Goal: Task Accomplishment & Management: Use online tool/utility

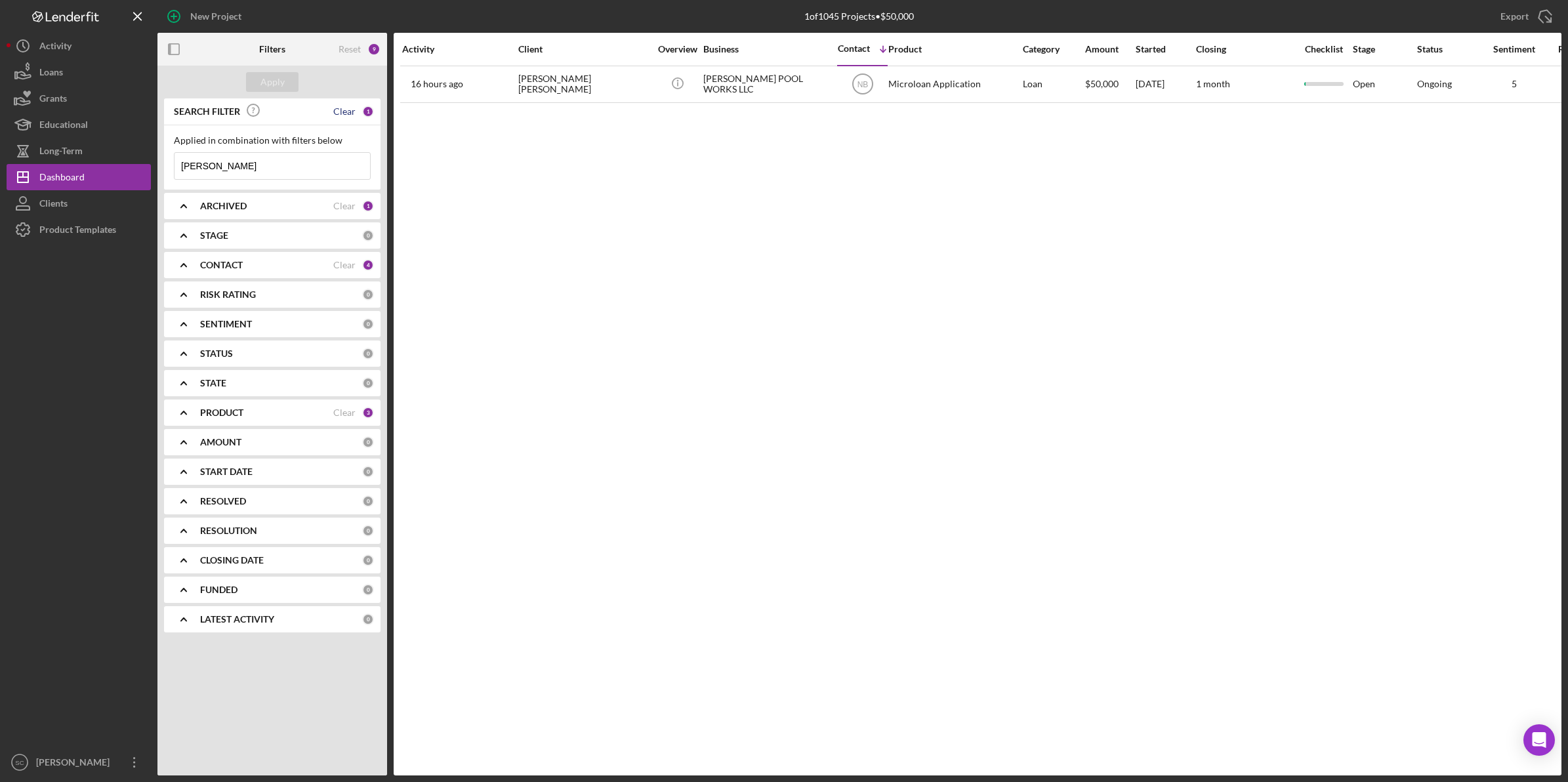
click at [351, 113] on div "Clear" at bounding box center [344, 112] width 22 height 11
click at [271, 84] on div "Apply" at bounding box center [272, 82] width 24 height 19
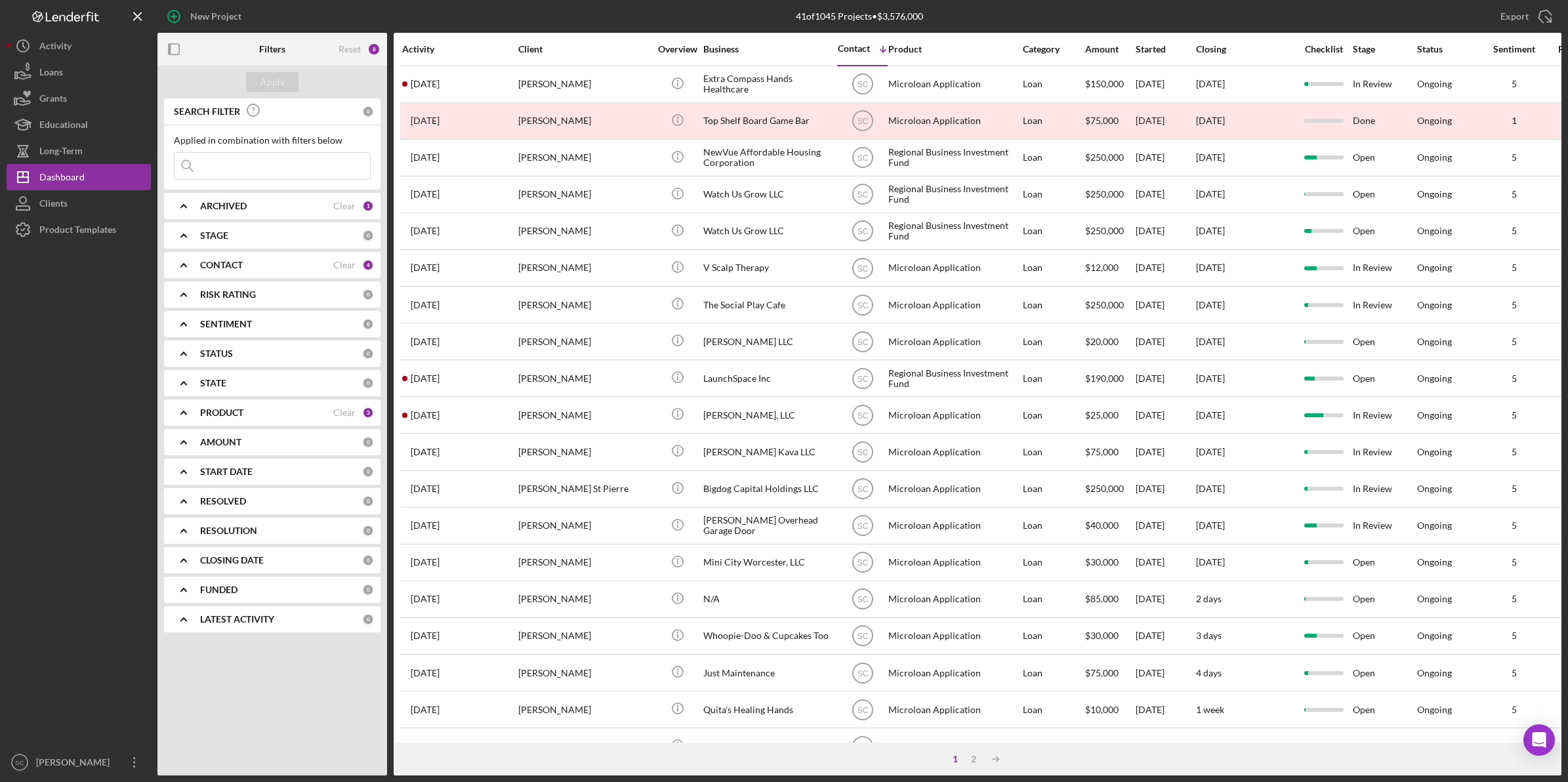
click at [238, 264] on b "CONTACT" at bounding box center [221, 265] width 42 height 11
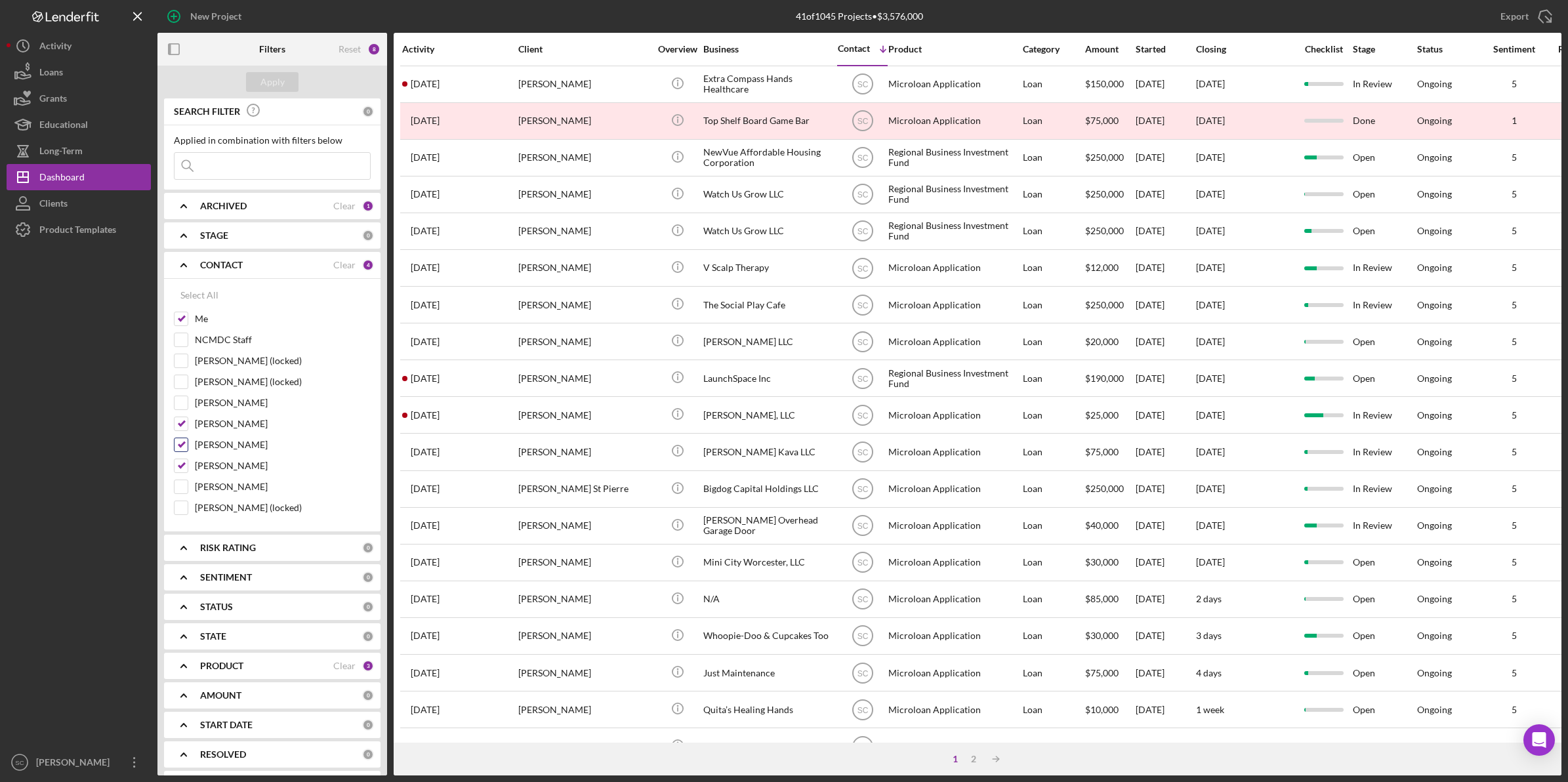
click at [189, 451] on div "[PERSON_NAME]" at bounding box center [272, 448] width 197 height 21
click at [179, 450] on input "[PERSON_NAME]" at bounding box center [182, 445] width 13 height 13
checkbox input "false"
click at [281, 86] on div "Apply" at bounding box center [272, 82] width 24 height 19
click at [201, 172] on input at bounding box center [272, 165] width 195 height 26
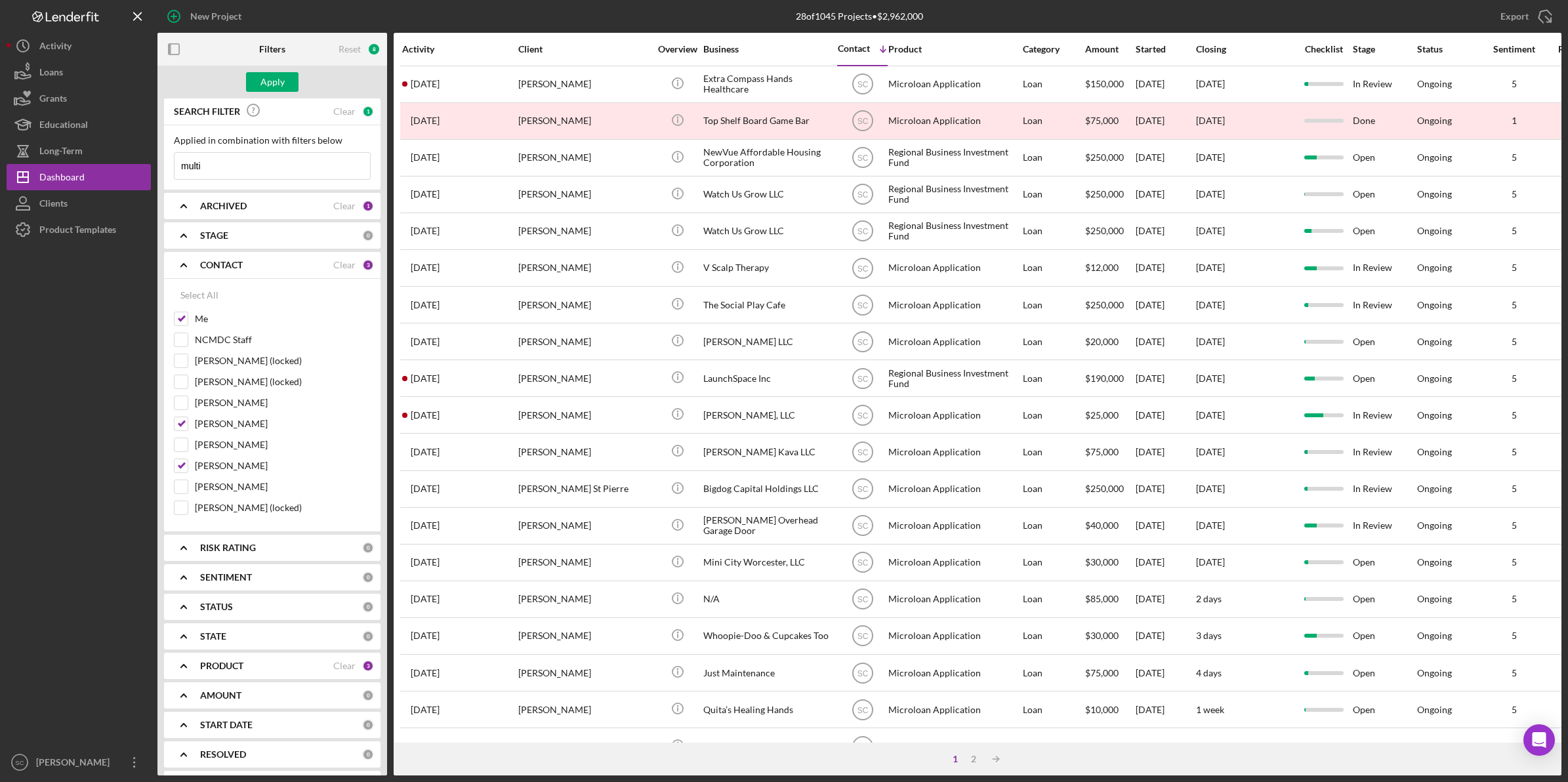
type input "multiplayer"
click at [270, 169] on input "multiplayer" at bounding box center [272, 165] width 195 height 26
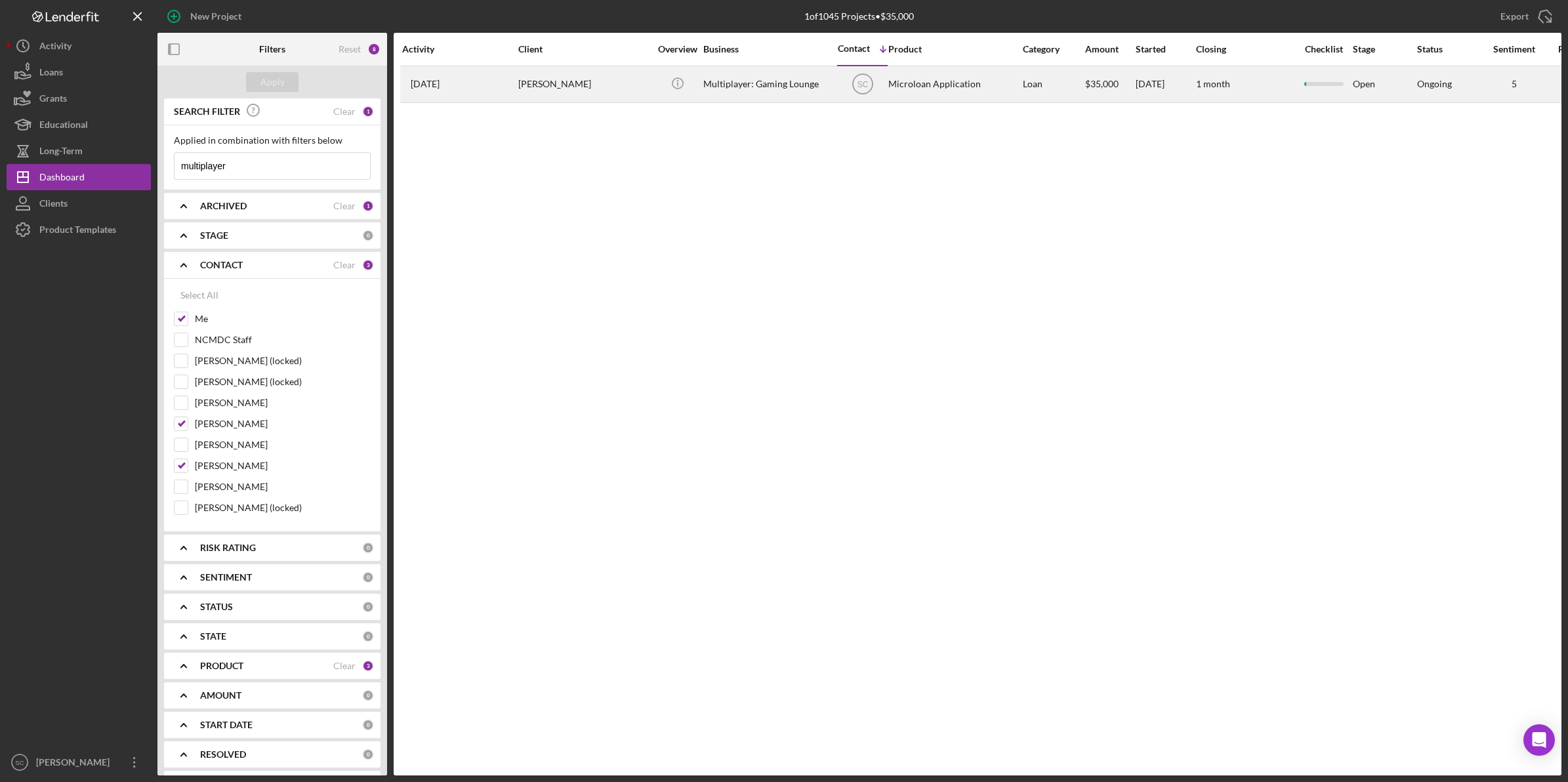
click at [591, 94] on div "[PERSON_NAME]" at bounding box center [584, 85] width 131 height 35
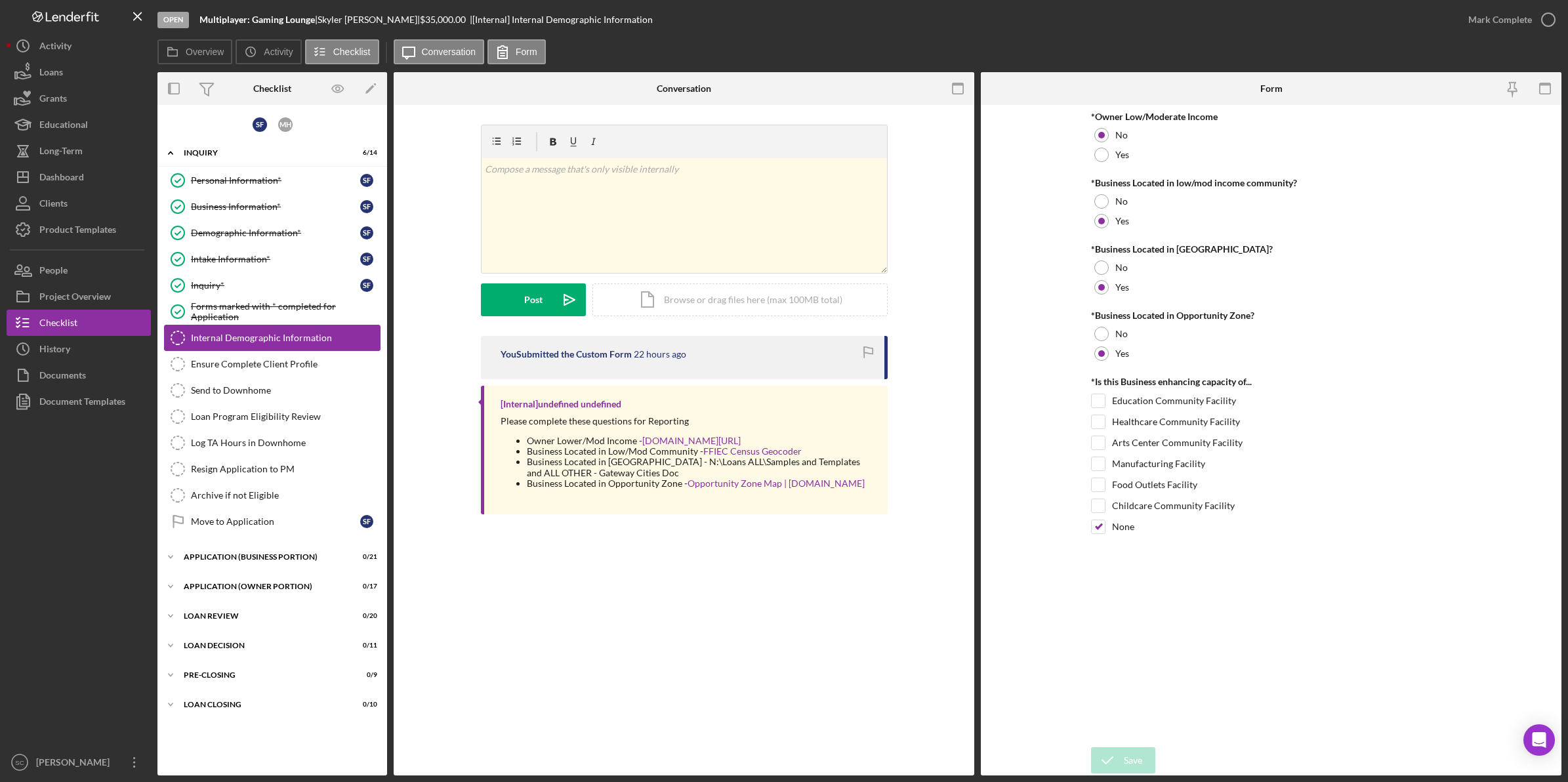
click at [289, 340] on div "Internal Demographic Information" at bounding box center [286, 338] width 189 height 11
click at [1540, 16] on icon "button" at bounding box center [1548, 19] width 33 height 33
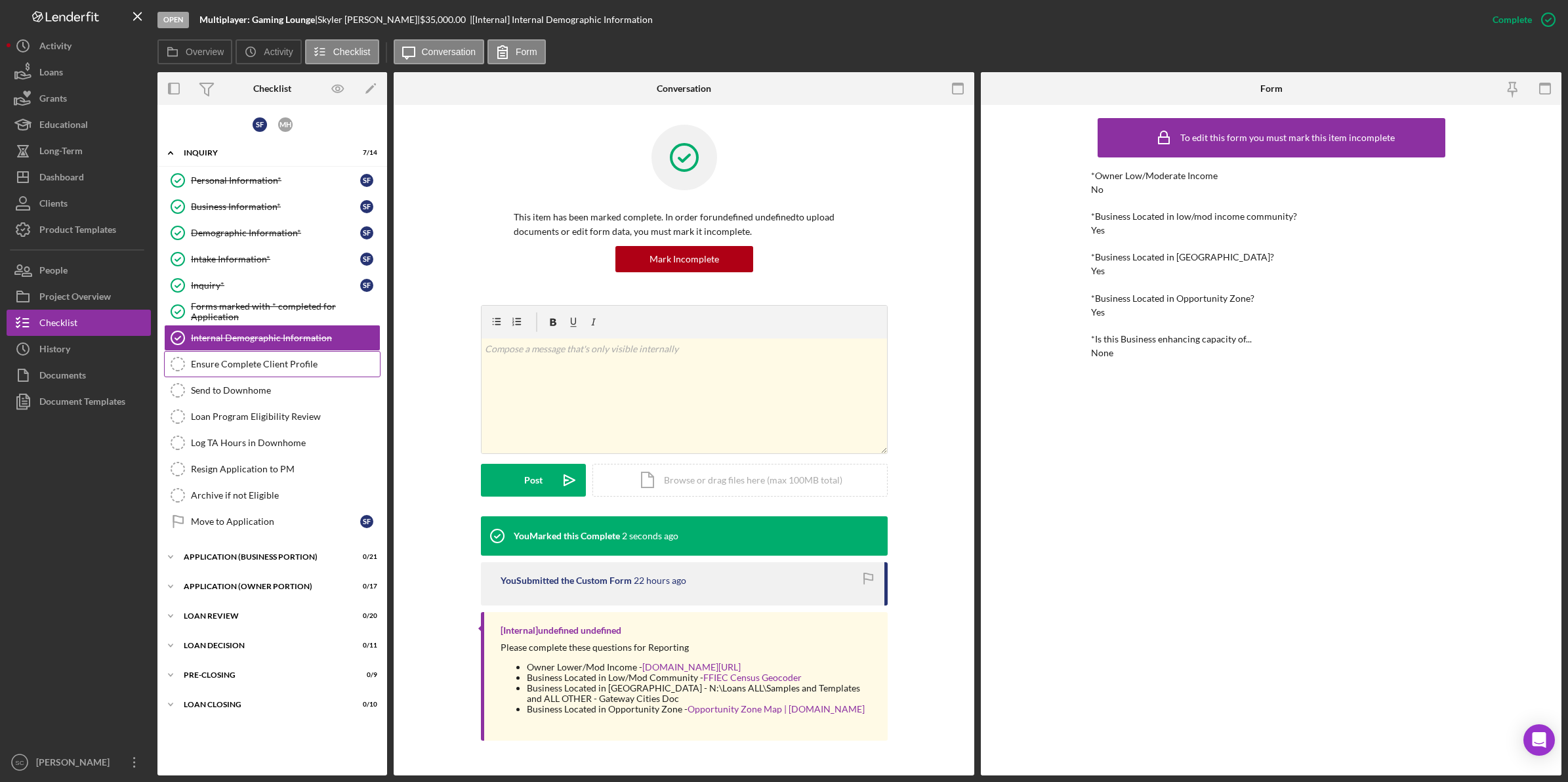
click at [204, 366] on div "Ensure Complete Client Profile" at bounding box center [286, 364] width 189 height 11
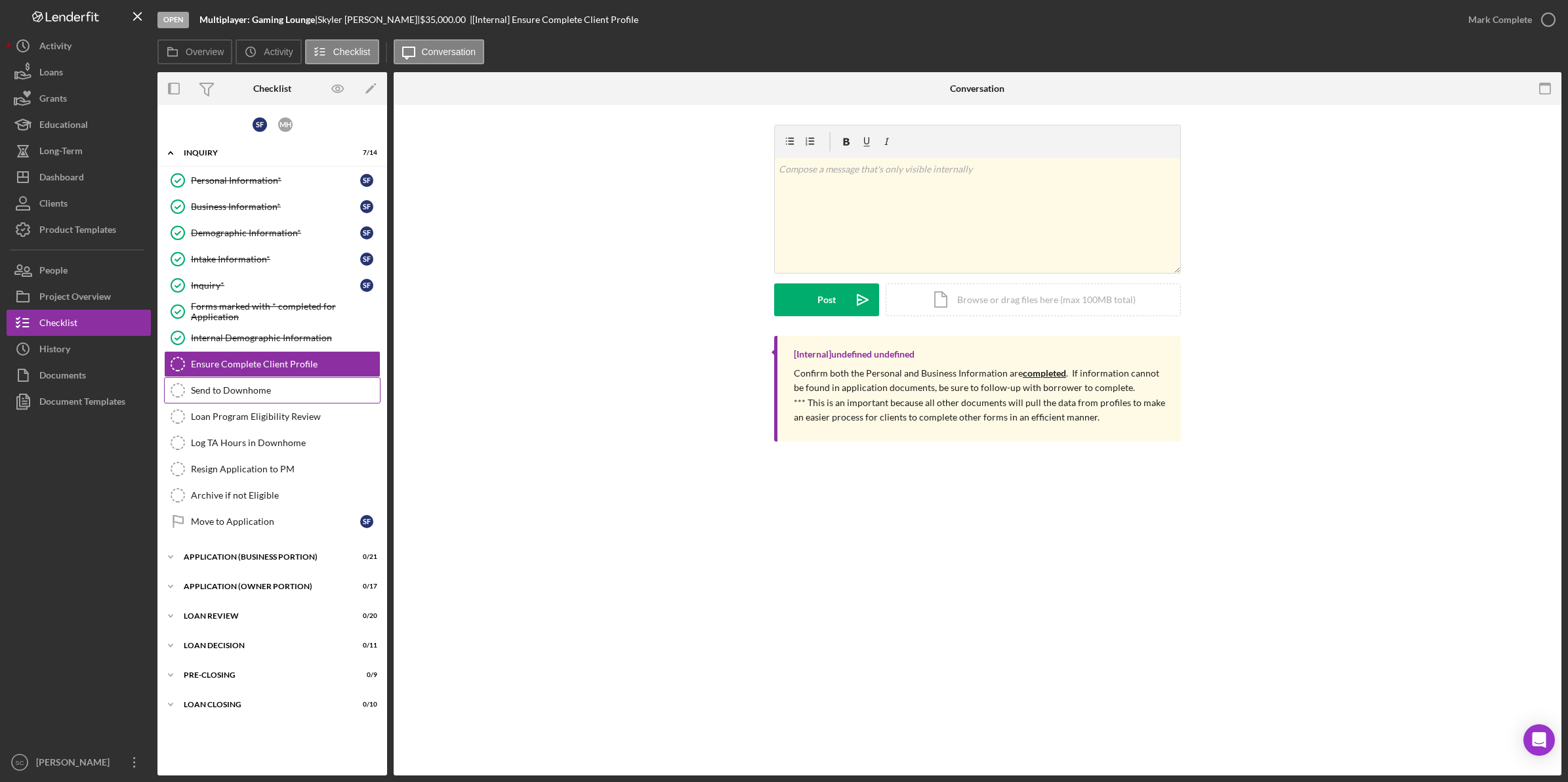
click at [209, 389] on div "Send to Downhome" at bounding box center [286, 391] width 189 height 11
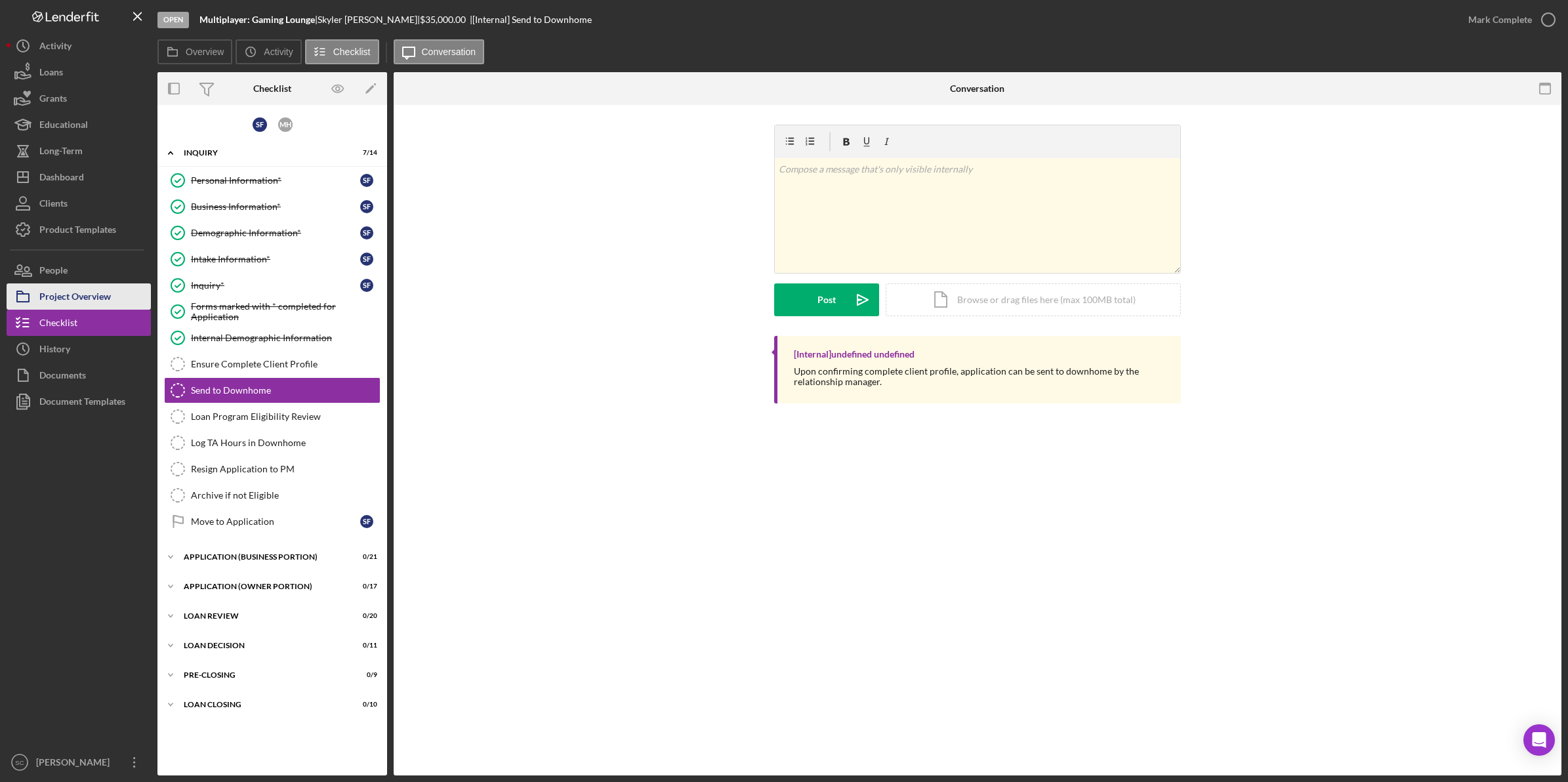
click at [111, 297] on div "Project Overview" at bounding box center [75, 298] width 71 height 30
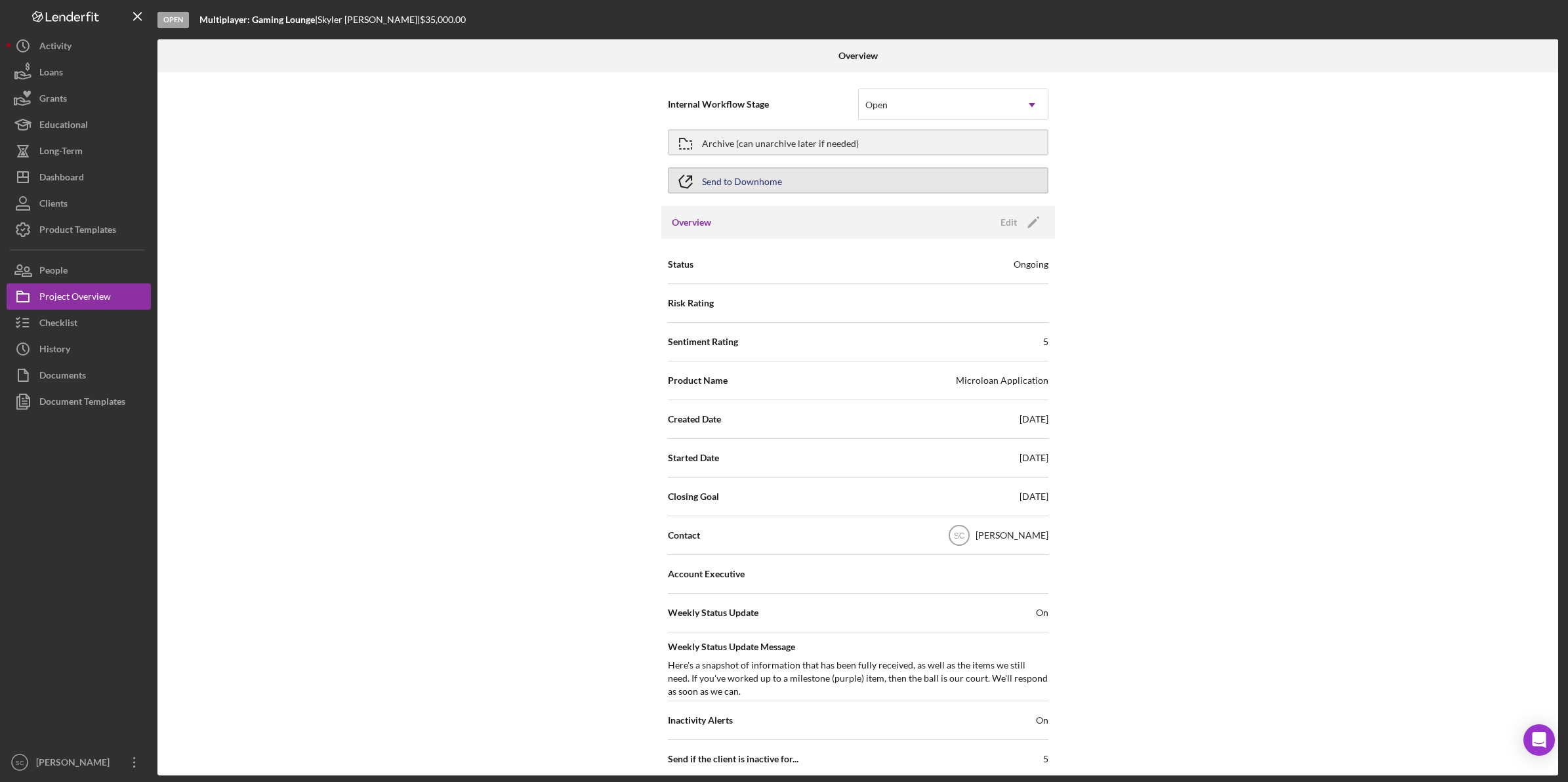
click at [779, 177] on button "Send to Downhome" at bounding box center [859, 180] width 381 height 26
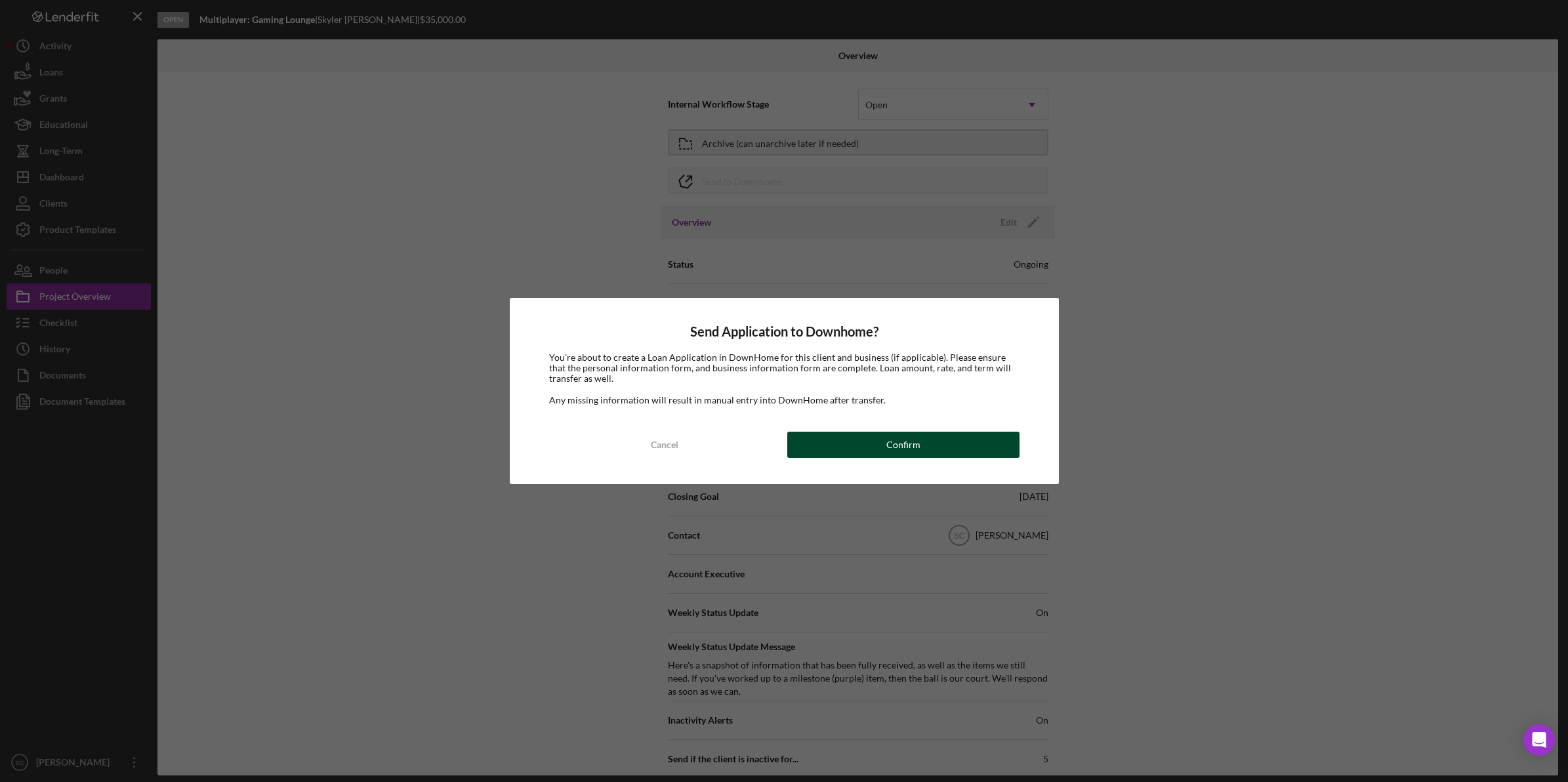
click at [809, 453] on button "Confirm" at bounding box center [904, 444] width 233 height 26
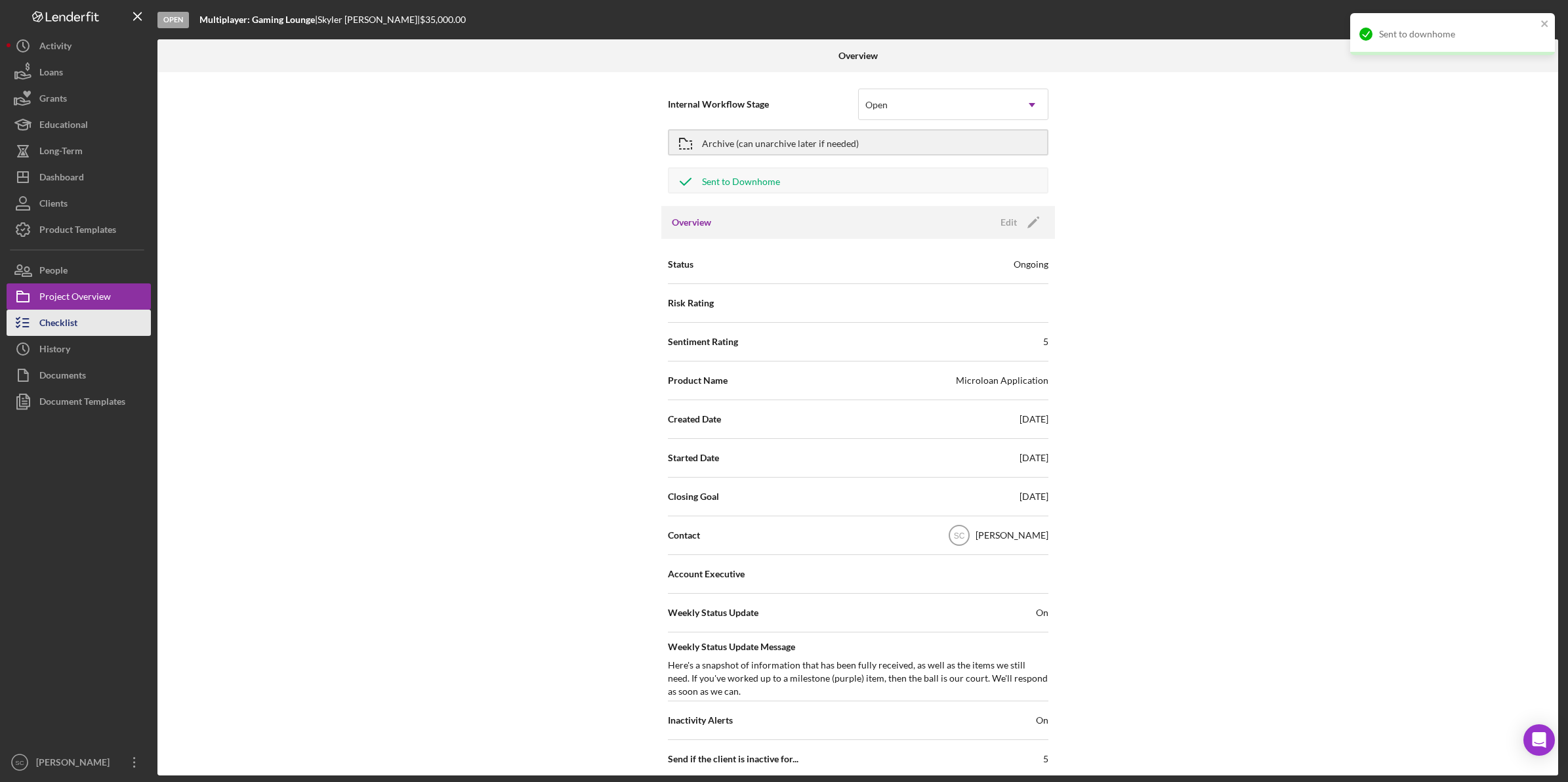
click at [57, 315] on div "Checklist" at bounding box center [59, 324] width 38 height 30
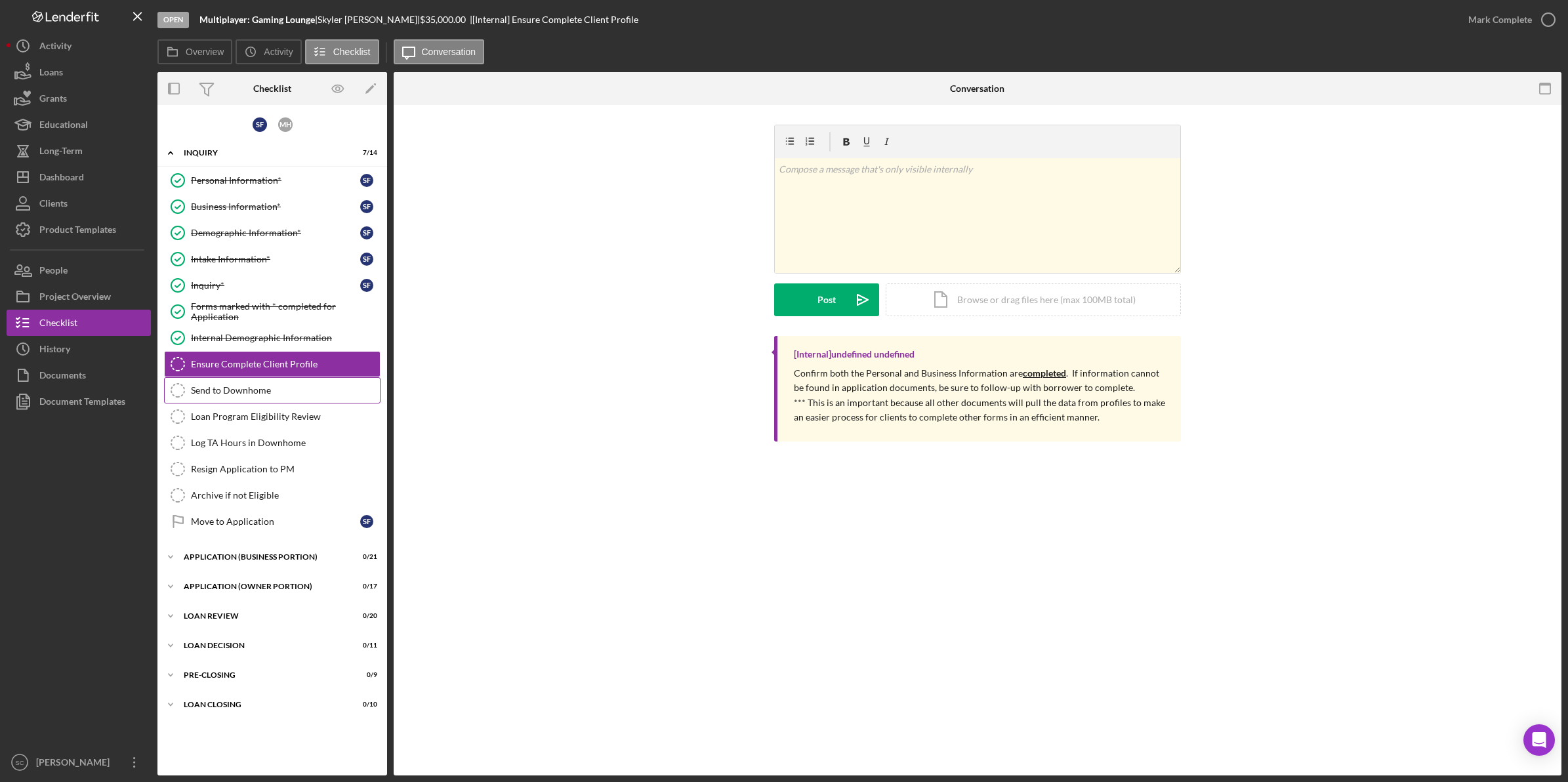
click at [240, 391] on div "Send to Downhome" at bounding box center [286, 391] width 189 height 11
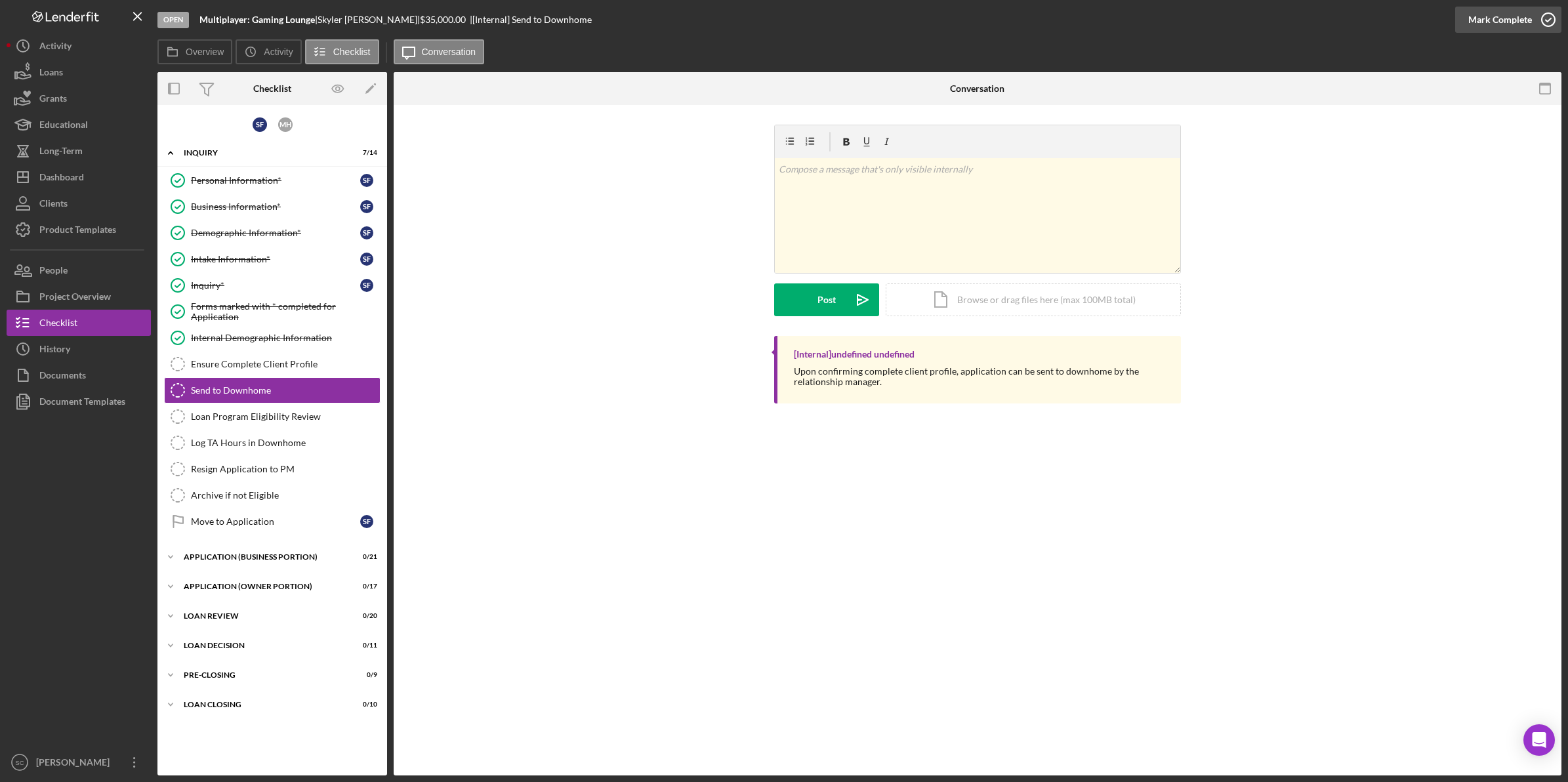
click at [1517, 24] on div "Mark Complete" at bounding box center [1500, 19] width 63 height 26
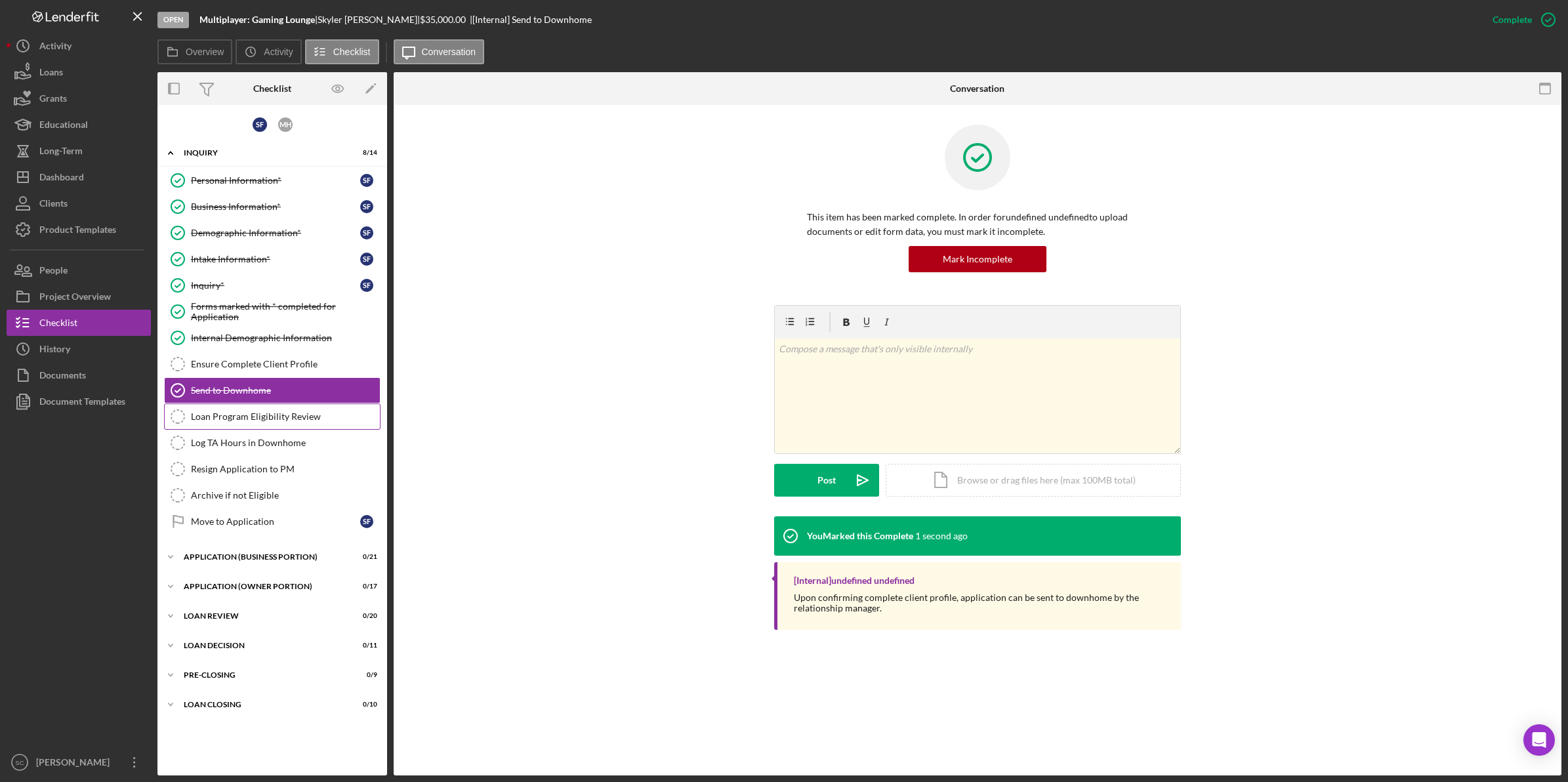
click at [269, 422] on div "Loan Program Eligibility Review" at bounding box center [286, 416] width 189 height 11
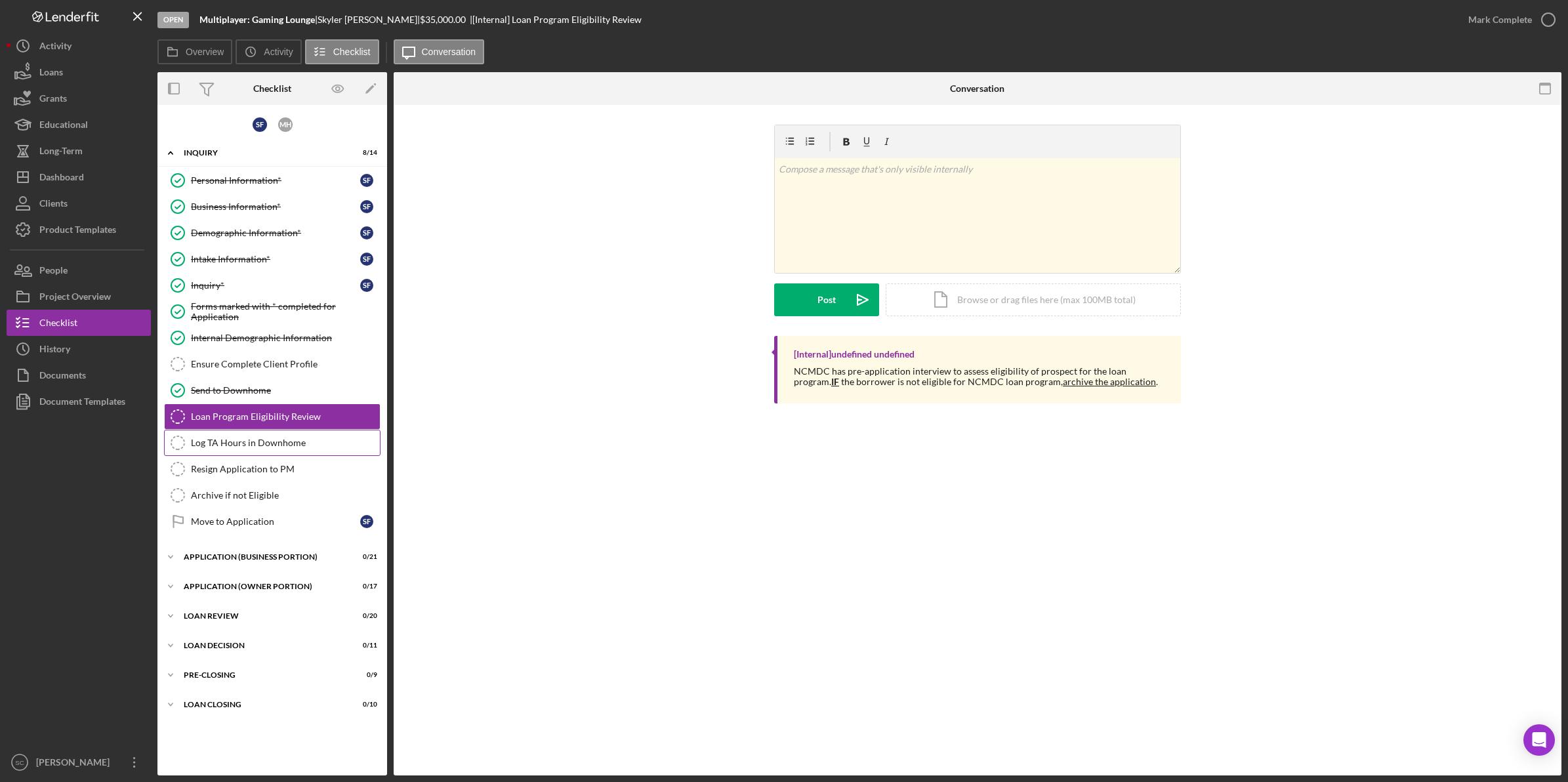
click at [272, 448] on div "Log TA Hours in Downhome" at bounding box center [286, 442] width 189 height 11
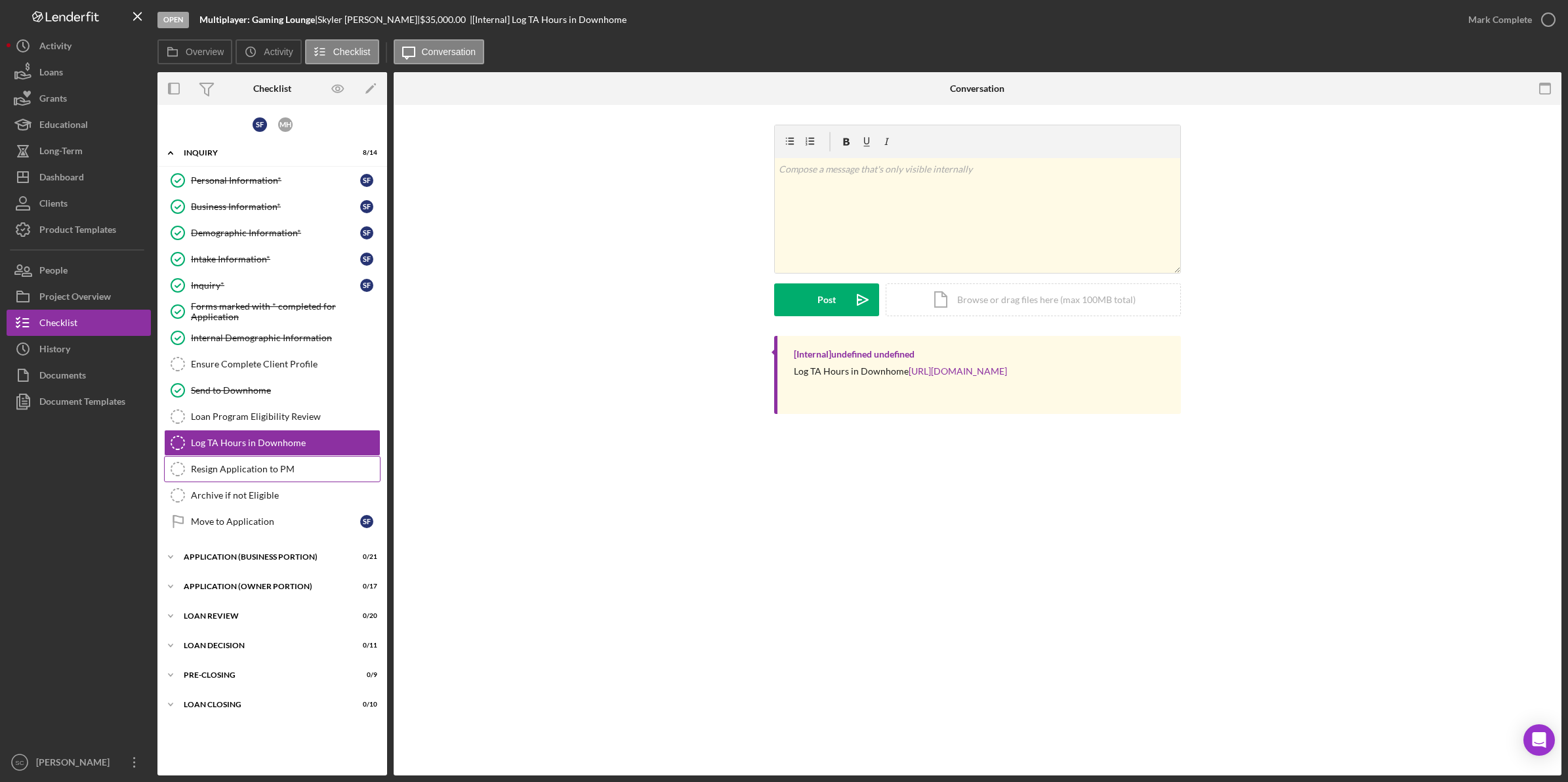
click at [258, 469] on div "Resign Application to PM" at bounding box center [286, 468] width 189 height 11
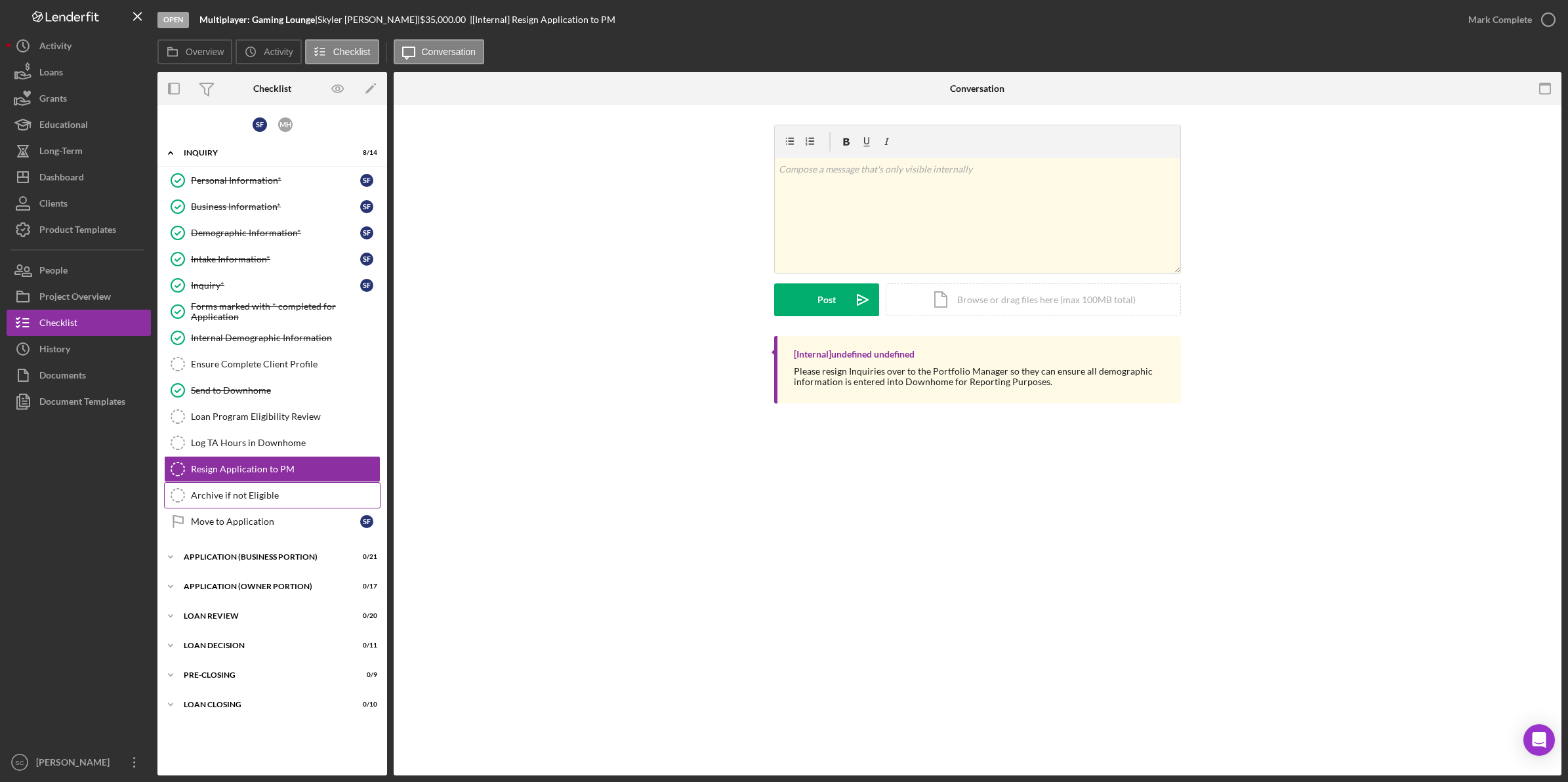
click at [248, 497] on div "Archive if not Eligible" at bounding box center [286, 495] width 189 height 11
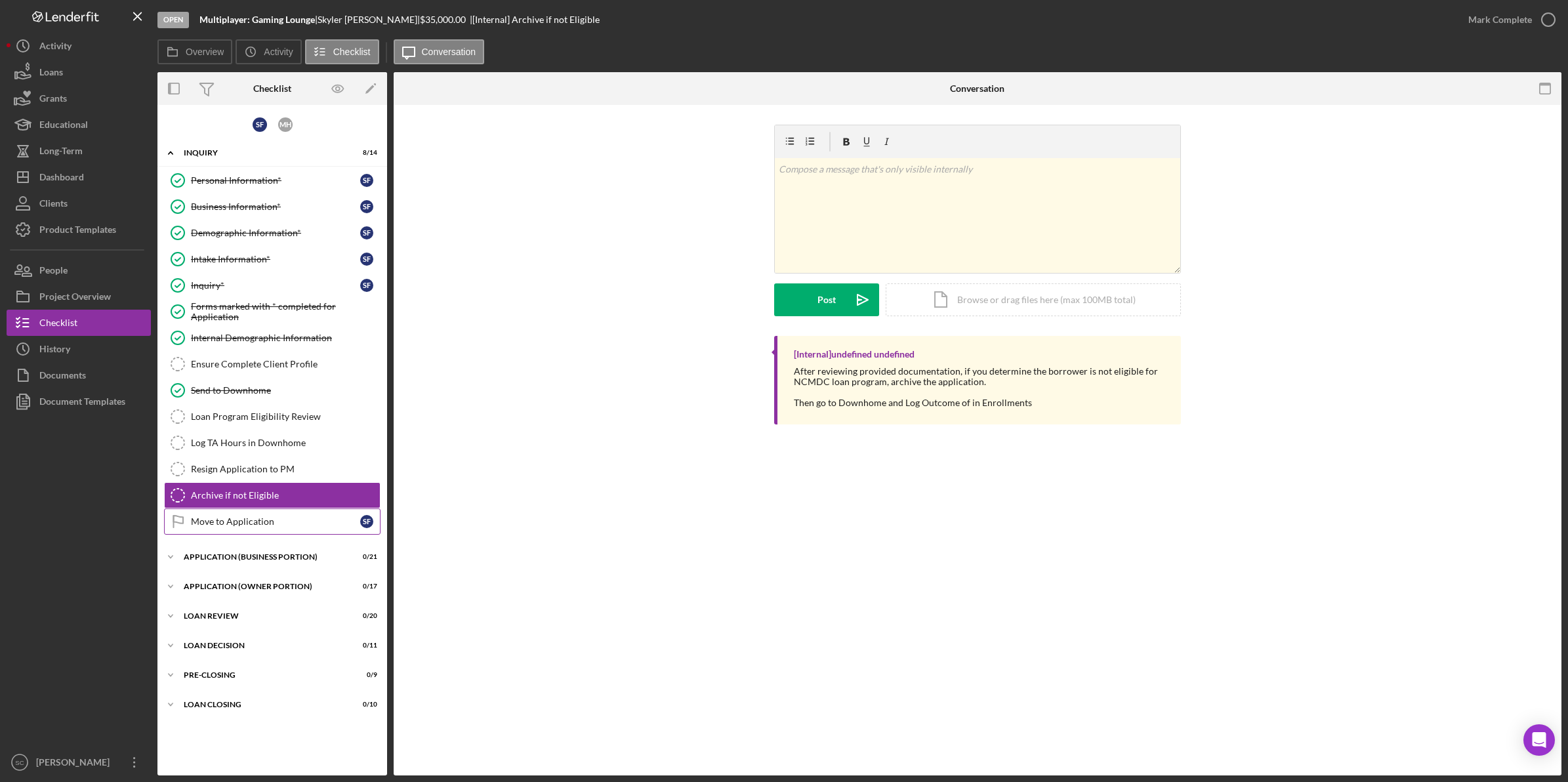
click at [235, 525] on div "Move to Application" at bounding box center [276, 521] width 169 height 11
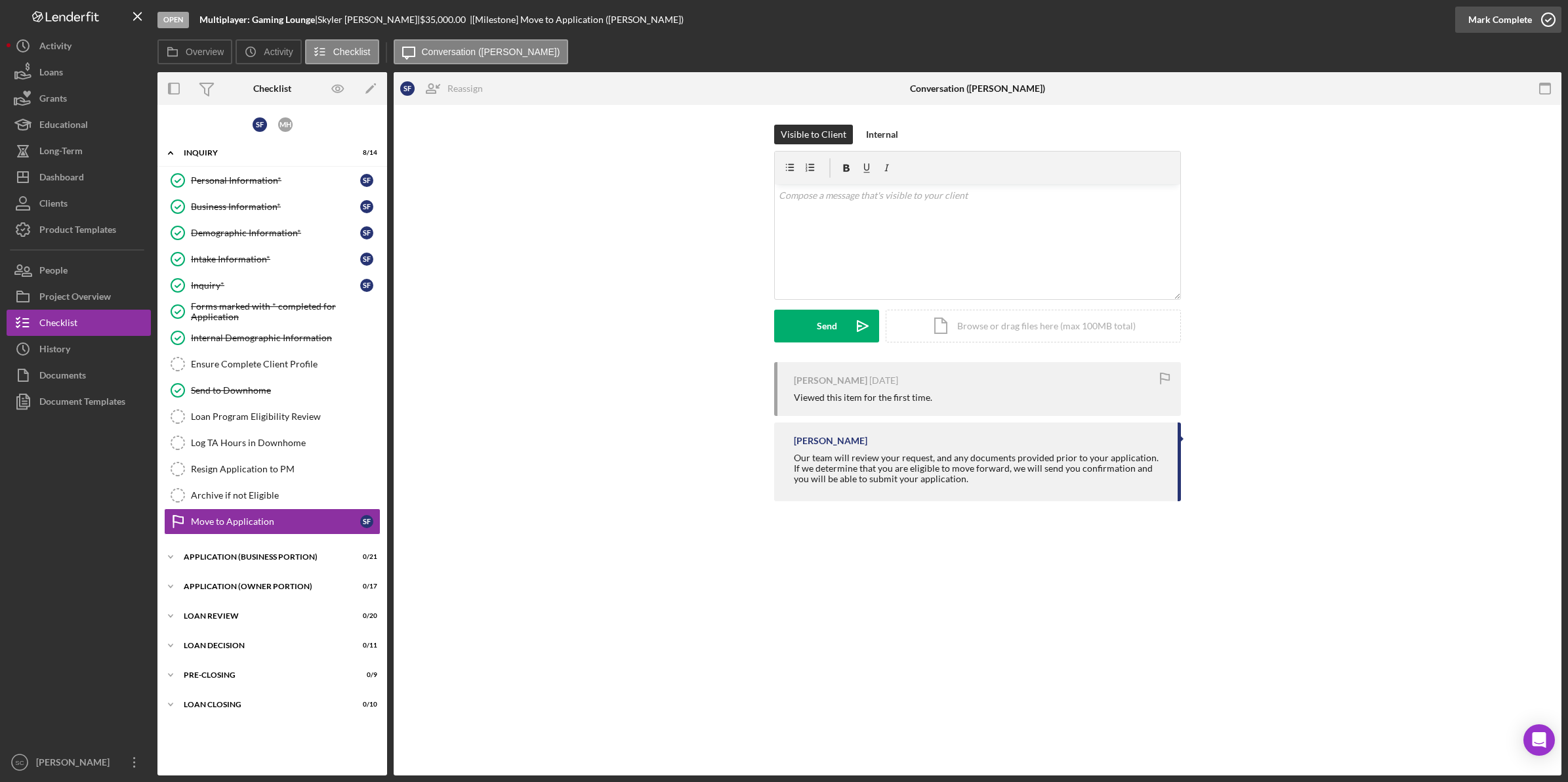
click at [1513, 22] on div "Mark Complete" at bounding box center [1500, 19] width 63 height 26
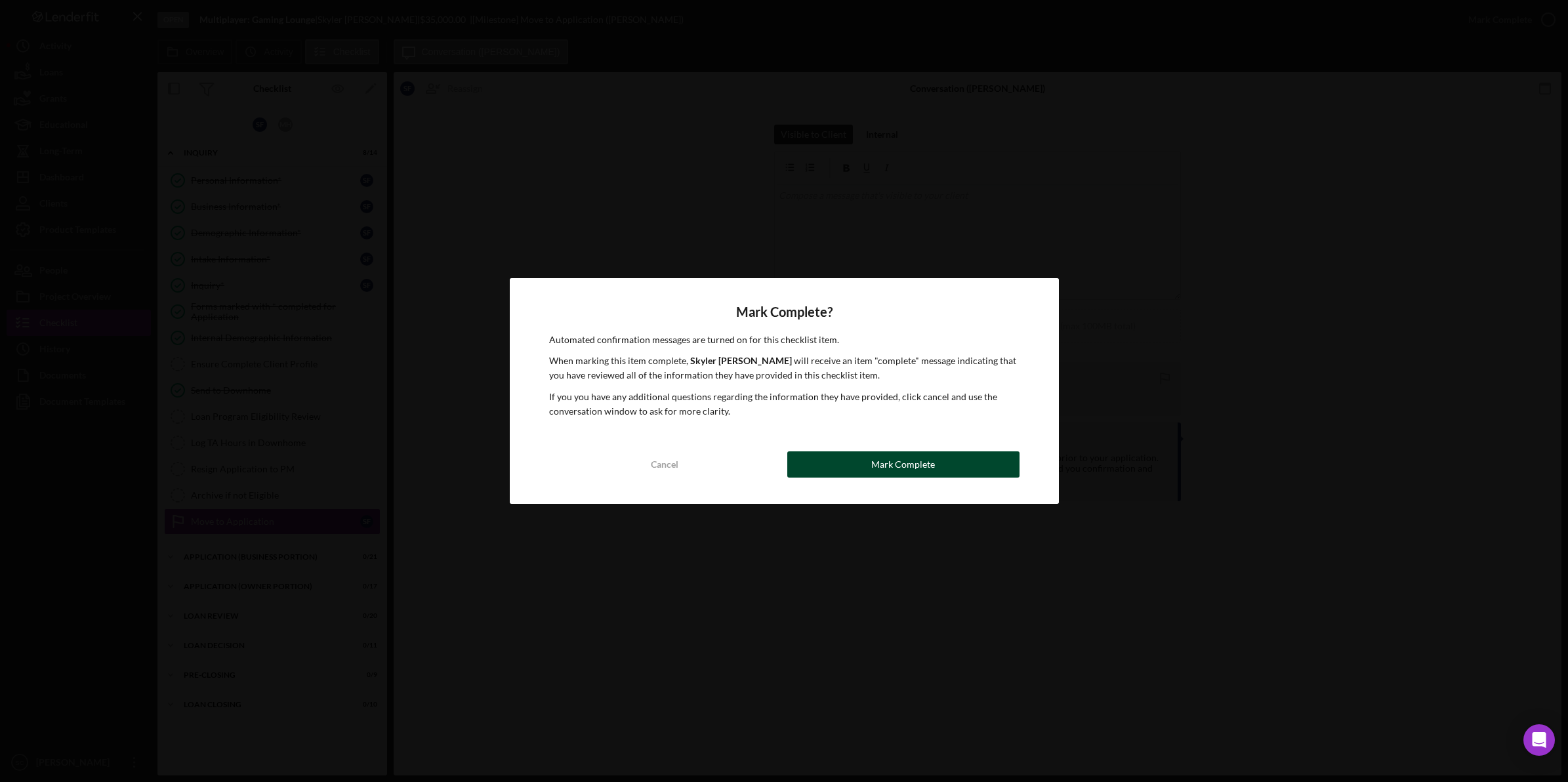
click at [922, 458] on div "Mark Complete" at bounding box center [903, 464] width 63 height 26
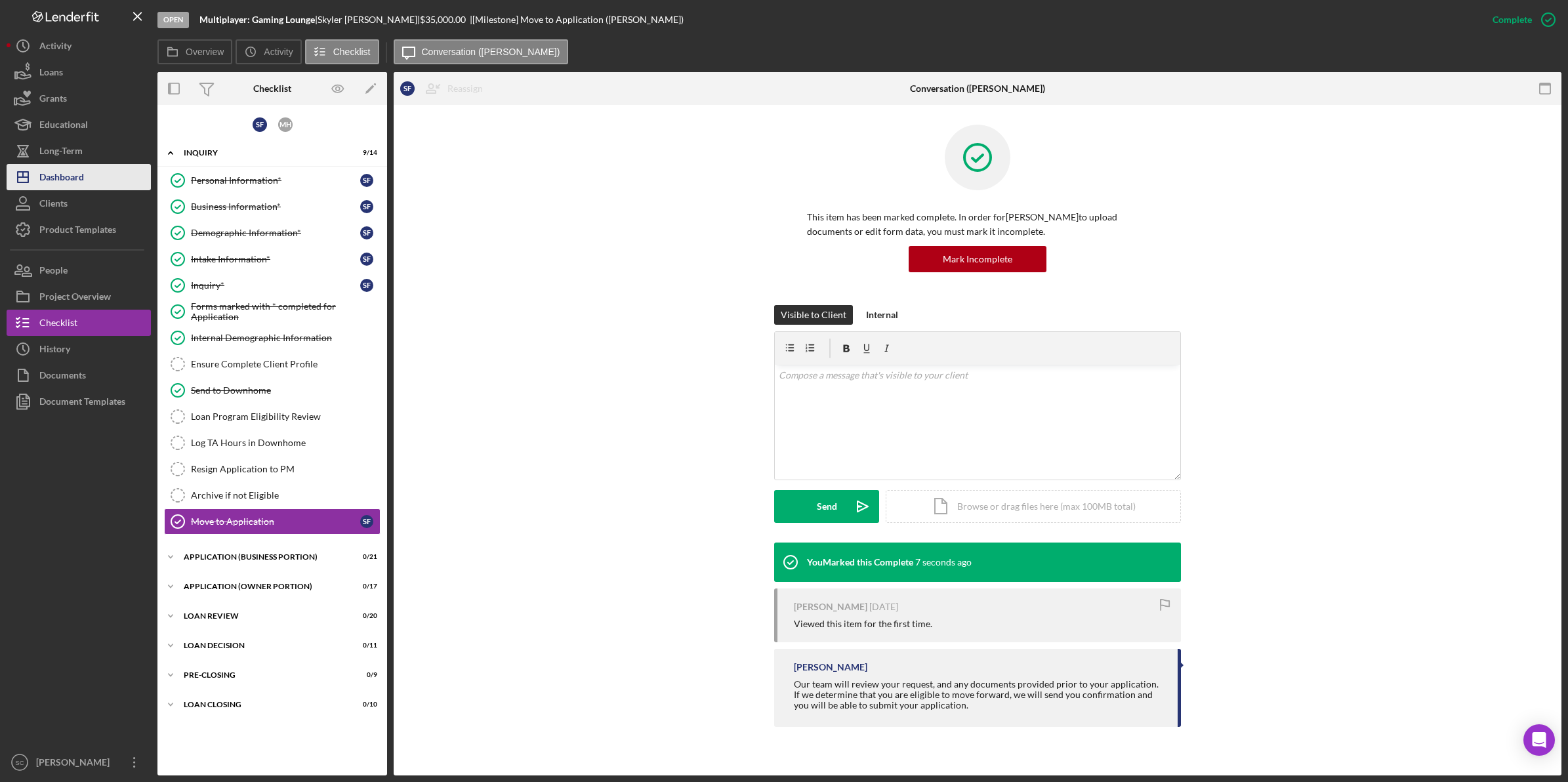
click at [99, 175] on button "Icon/Dashboard Dashboard" at bounding box center [79, 177] width 144 height 26
